Goal: Task Accomplishment & Management: Use online tool/utility

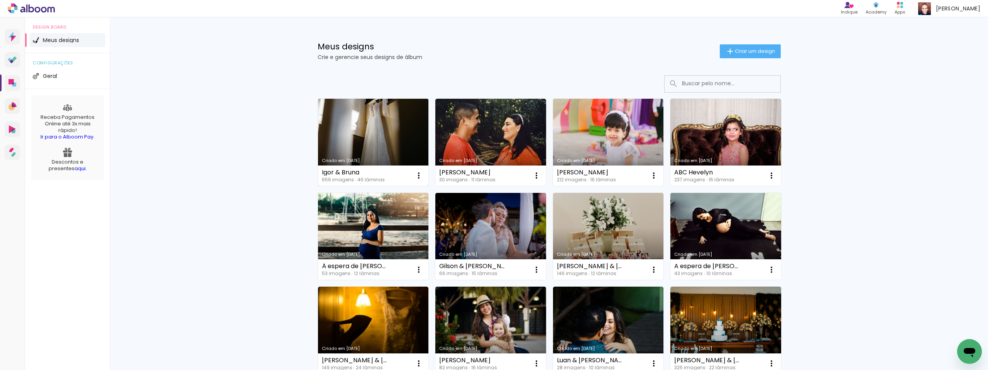
click at [349, 145] on link "Criado em [DATE]" at bounding box center [373, 142] width 111 height 87
